Goal: Information Seeking & Learning: Learn about a topic

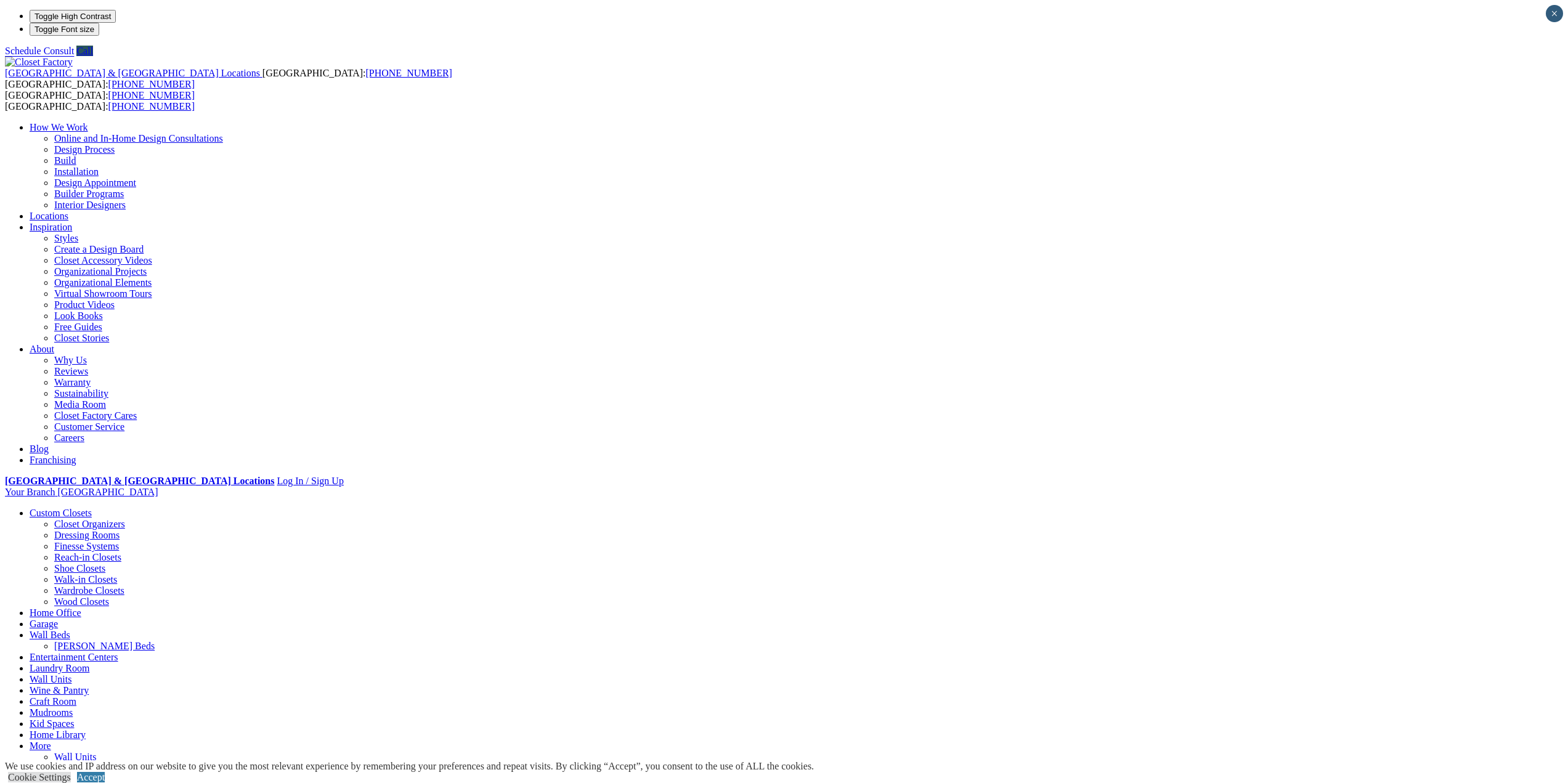
click at [128, 507] on div "**********" at bounding box center [784, 689] width 1558 height 365
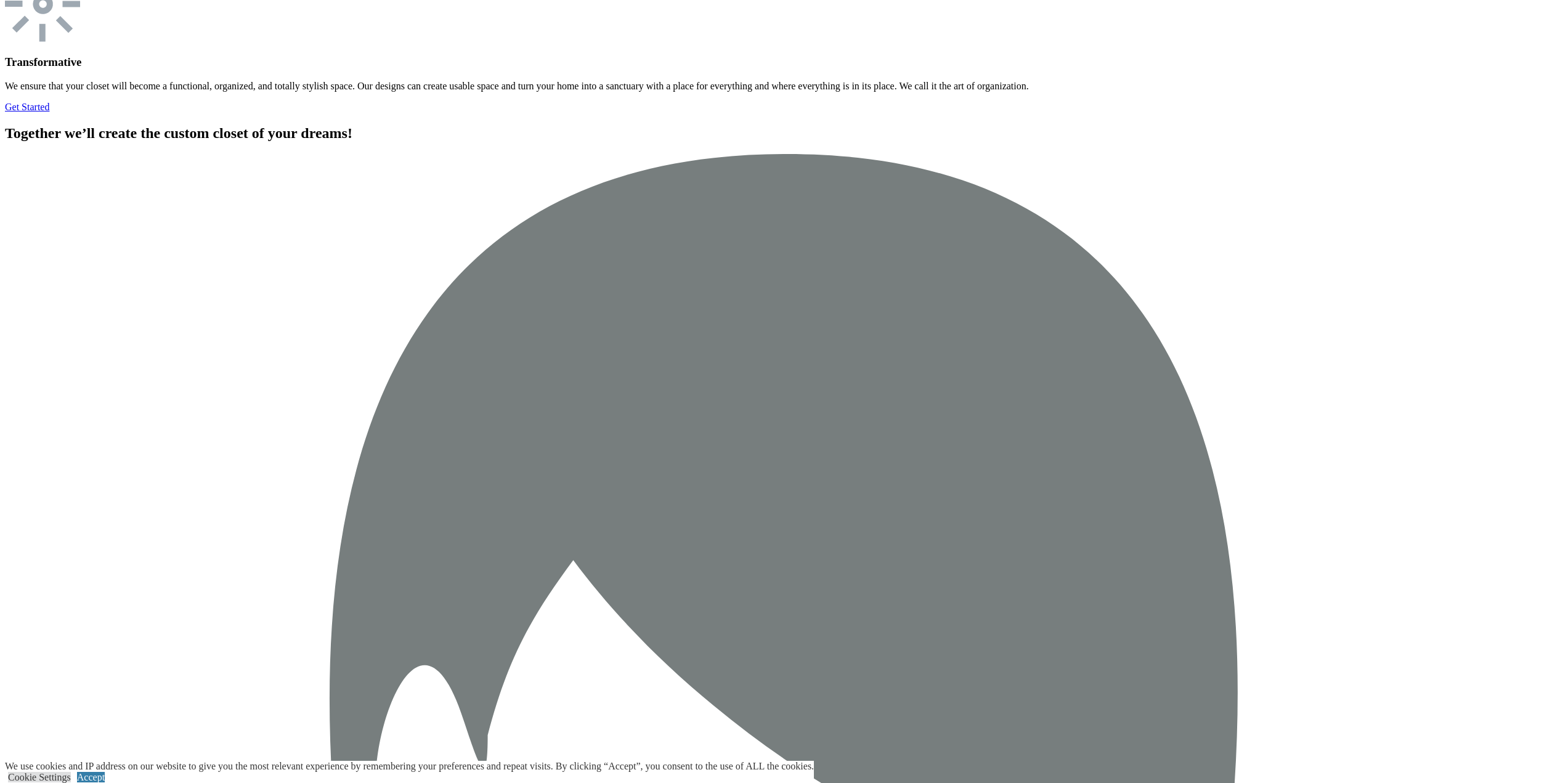
scroll to position [5079, 0]
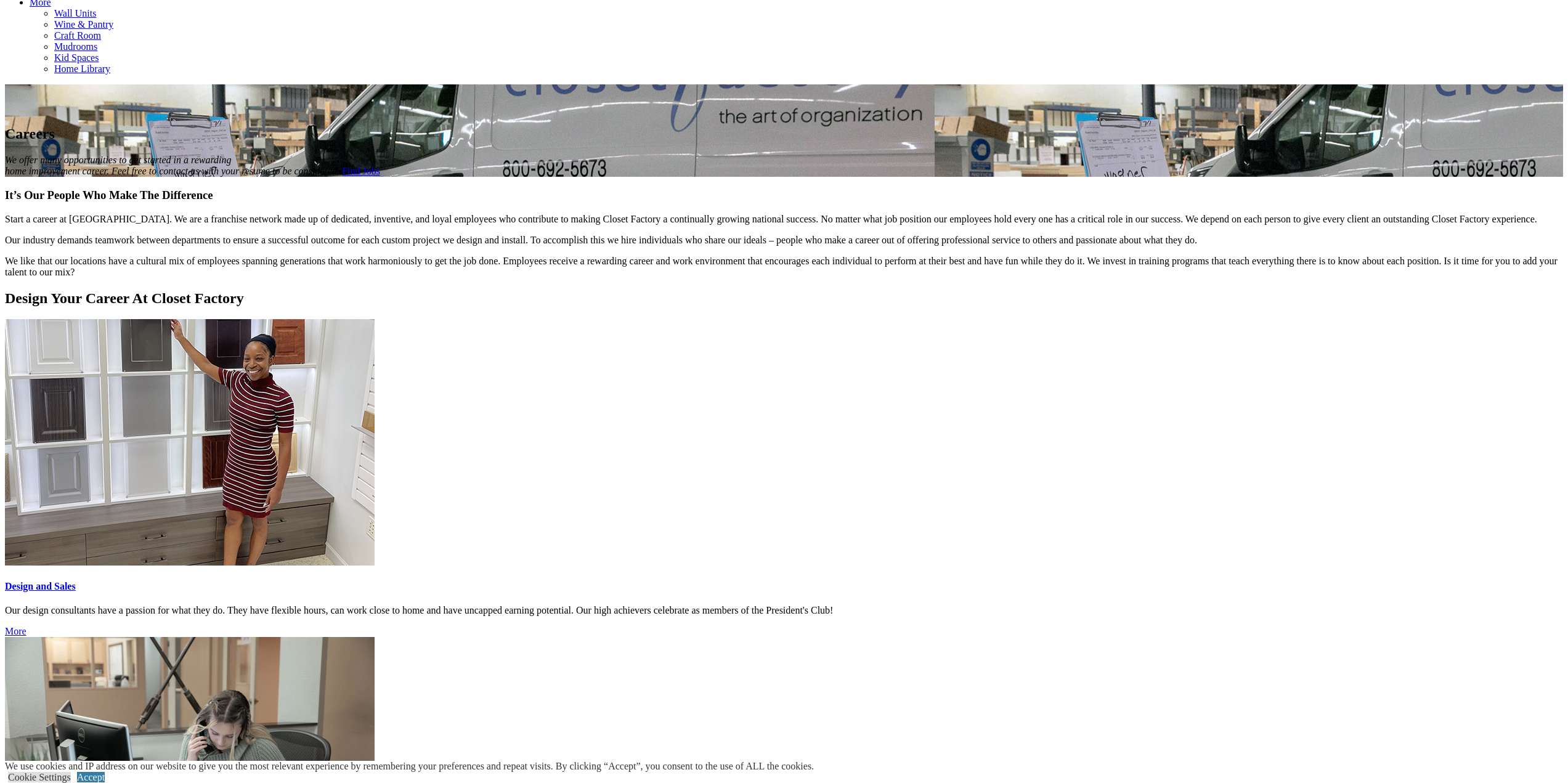
scroll to position [739, 0]
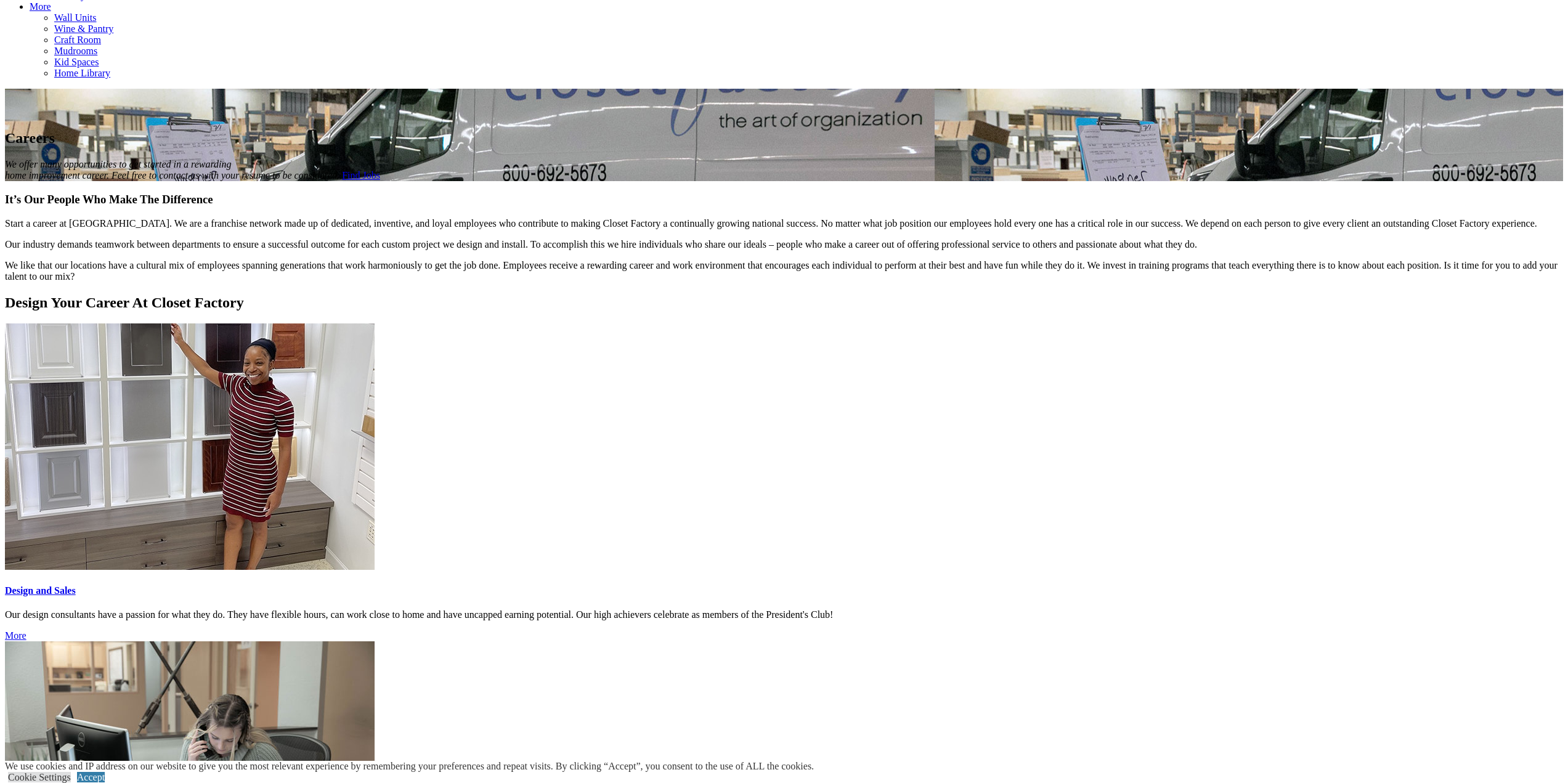
click at [26, 630] on link "More" at bounding box center [16, 635] width 22 height 11
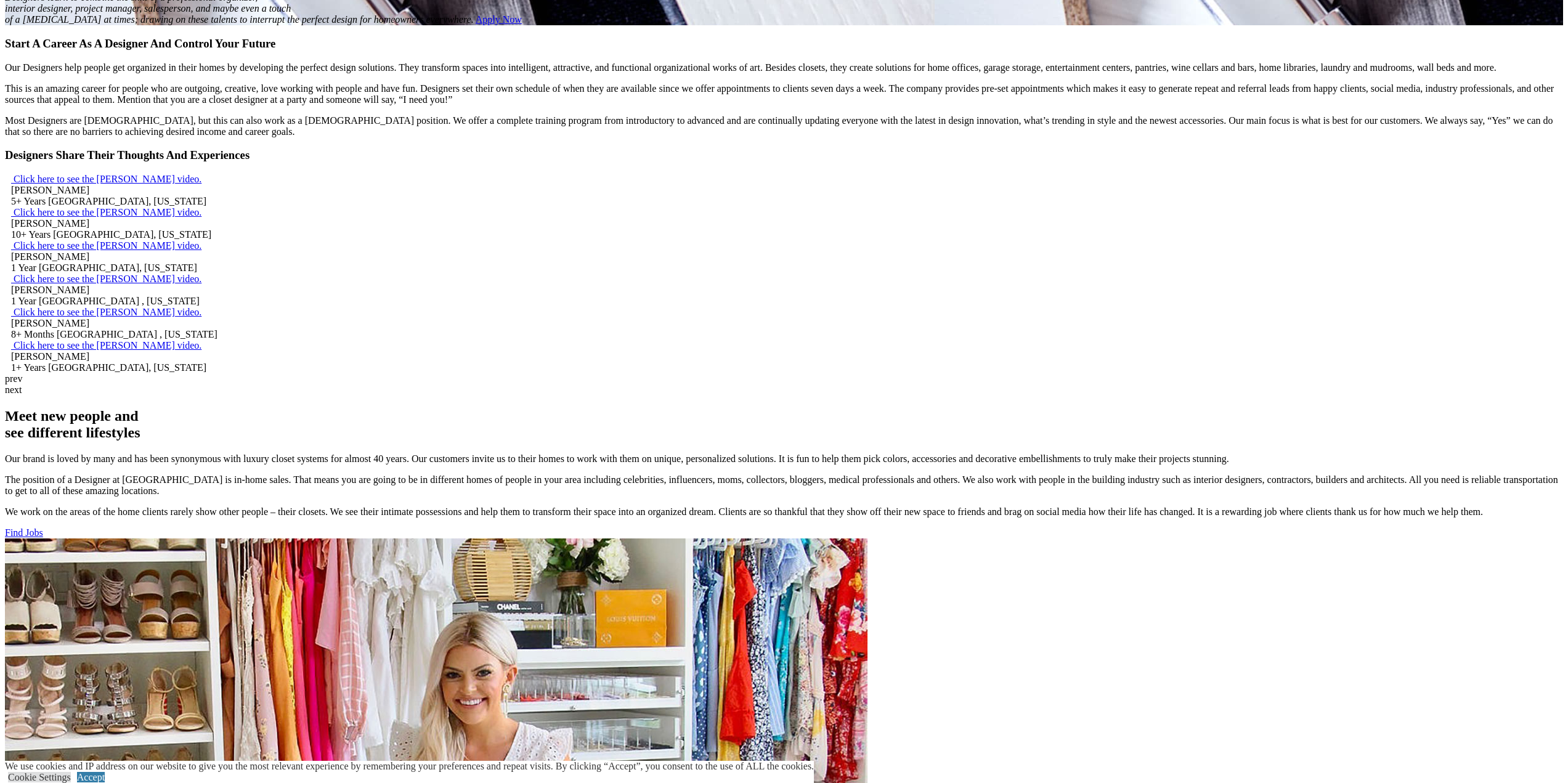
scroll to position [862, 0]
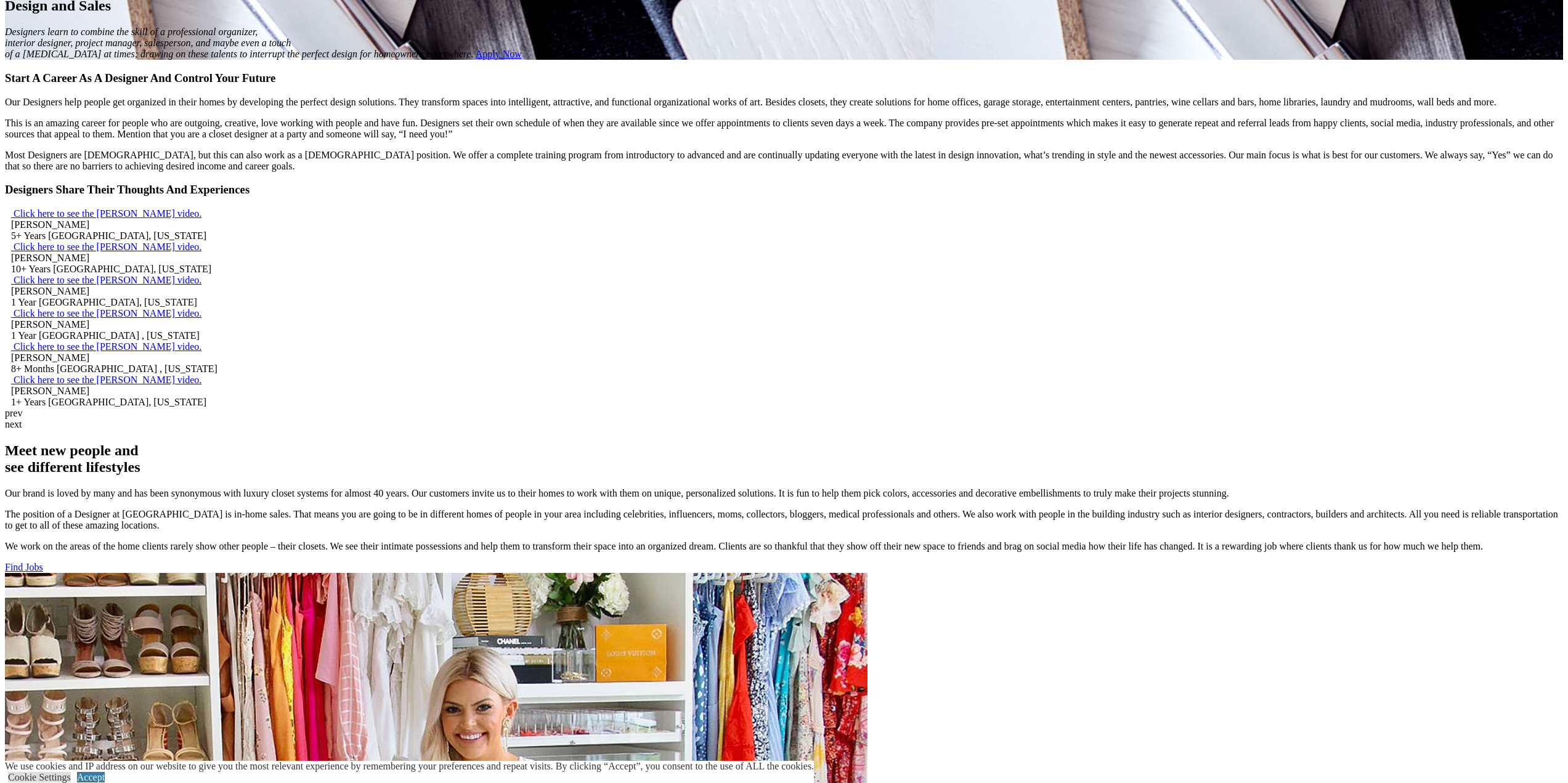
click at [43, 562] on link "Find Jobs" at bounding box center [24, 567] width 39 height 11
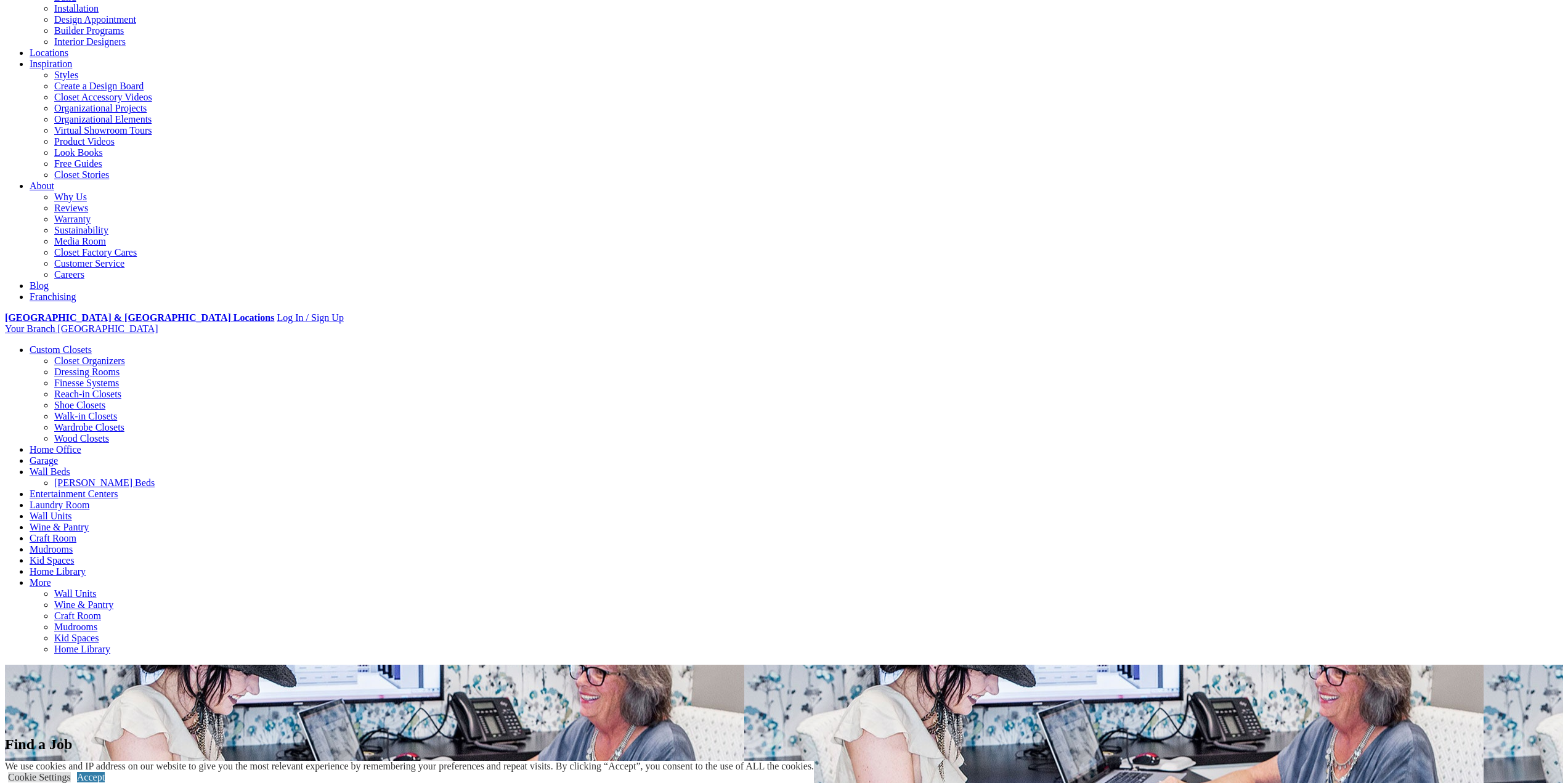
scroll to position [185, 0]
